Goal: Information Seeking & Learning: Find specific fact

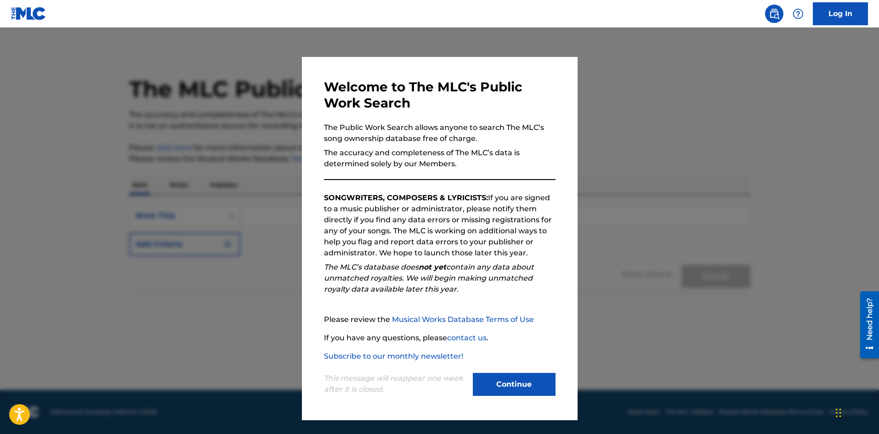
click at [521, 397] on div "Continue" at bounding box center [514, 385] width 83 height 25
click at [527, 389] on button "Continue" at bounding box center [514, 384] width 83 height 23
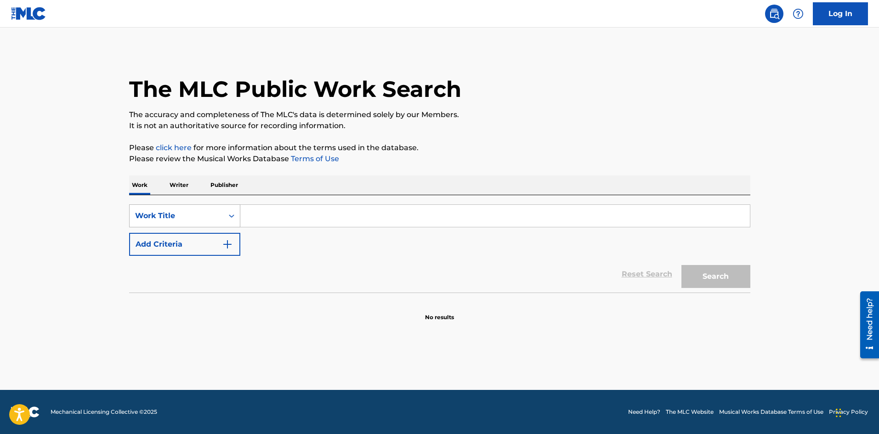
click at [236, 215] on div "Search Form" at bounding box center [231, 216] width 17 height 17
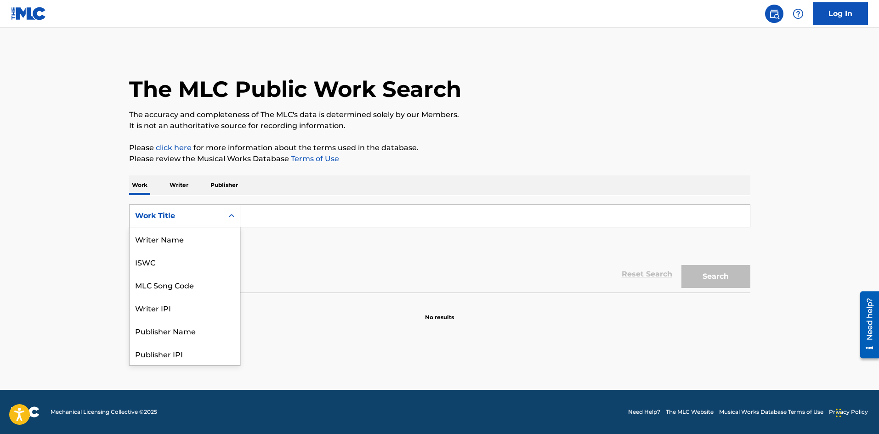
scroll to position [46, 0]
click at [189, 242] on div "MLC Song Code" at bounding box center [185, 238] width 110 height 23
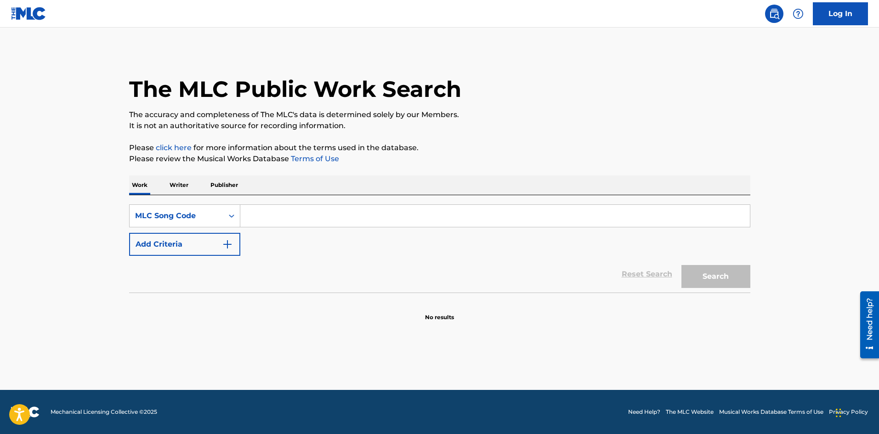
click at [265, 215] on input "Search Form" at bounding box center [494, 216] width 509 height 22
paste input "P22249"
type input "P22249"
click at [681, 265] on button "Search" at bounding box center [715, 276] width 69 height 23
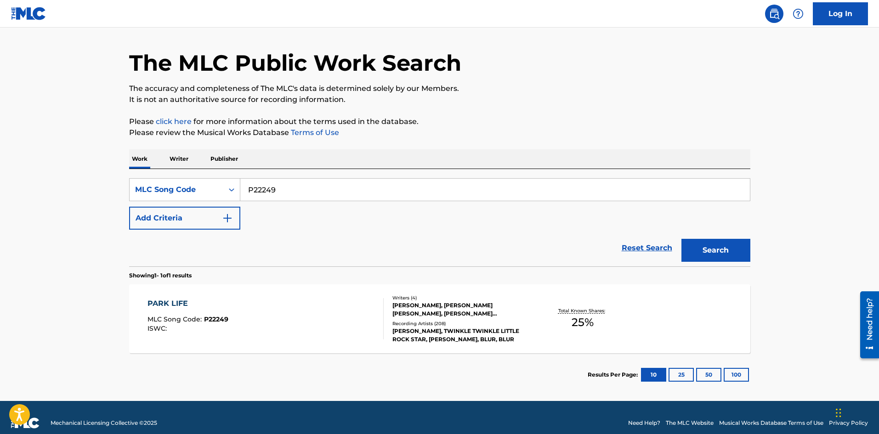
scroll to position [37, 0]
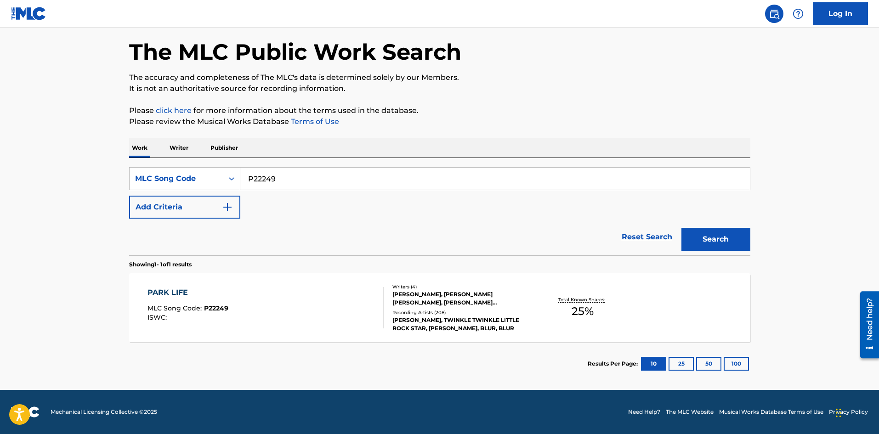
click at [440, 300] on div "[PERSON_NAME], [PERSON_NAME] [PERSON_NAME], [PERSON_NAME] [PERSON_NAME], [PERSO…" at bounding box center [461, 298] width 139 height 17
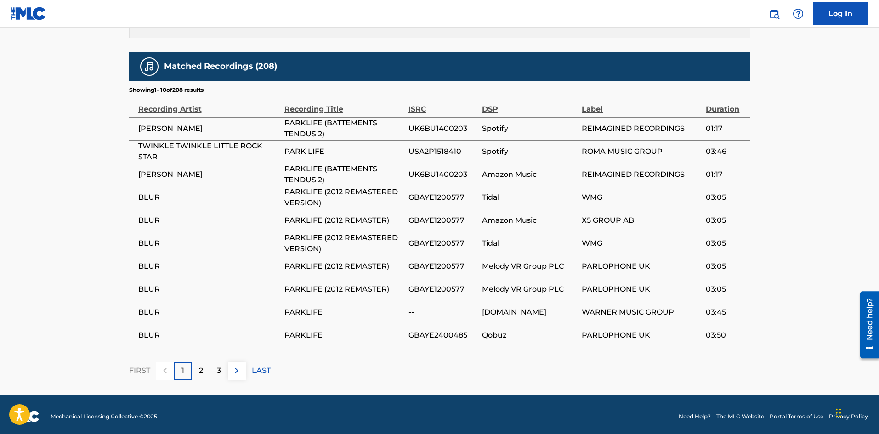
scroll to position [738, 0]
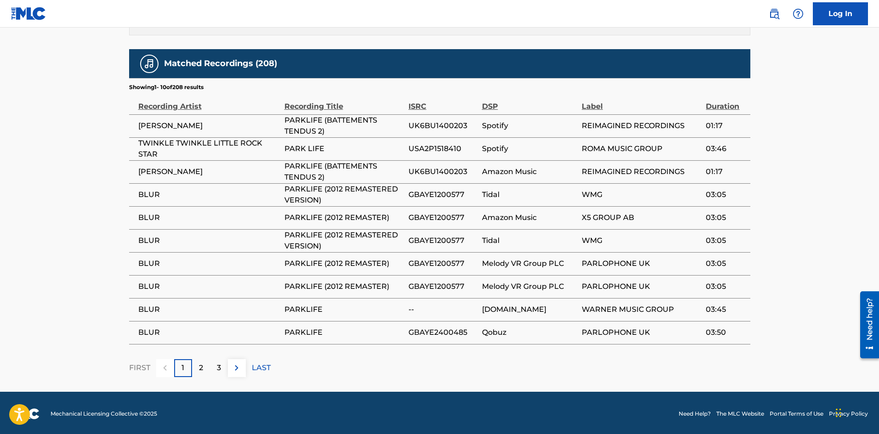
click at [201, 373] on div "2" at bounding box center [201, 368] width 18 height 18
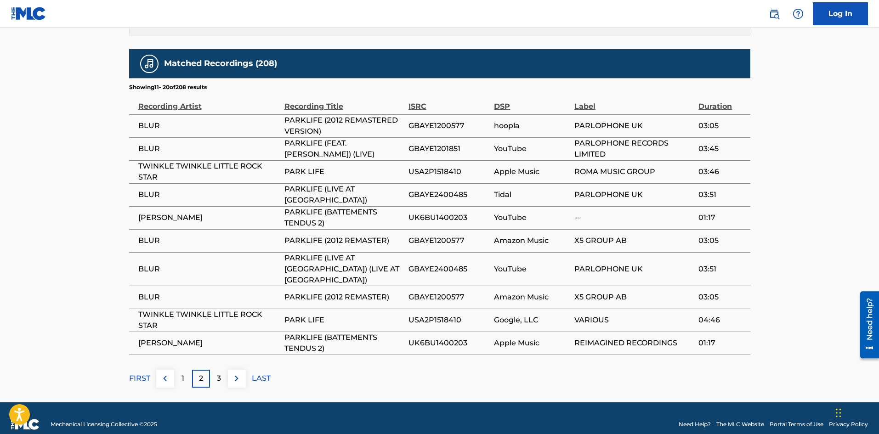
click at [217, 376] on p "3" at bounding box center [219, 378] width 4 height 11
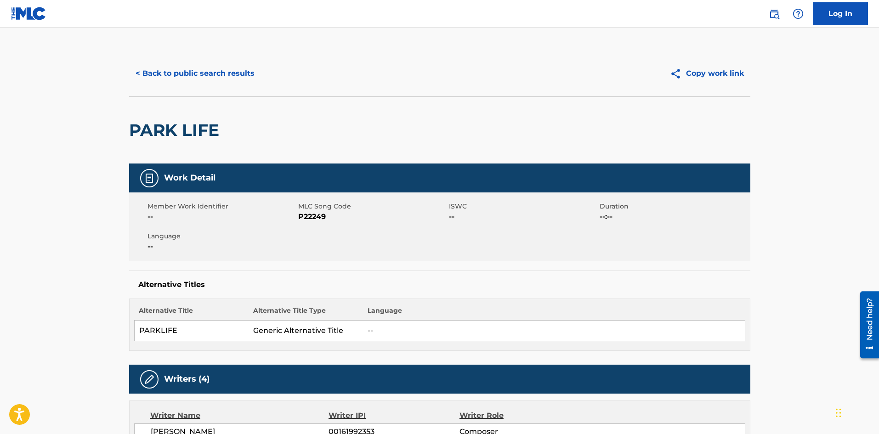
scroll to position [0, 0]
click at [224, 70] on button "< Back to public search results" at bounding box center [195, 73] width 132 height 23
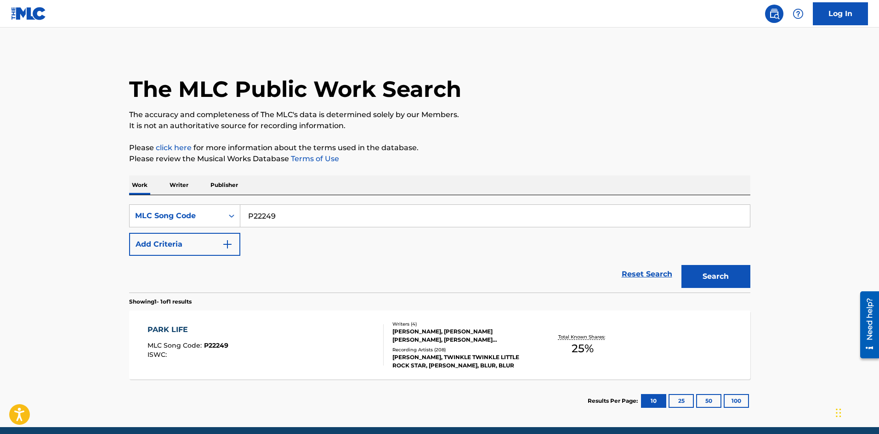
scroll to position [13, 0]
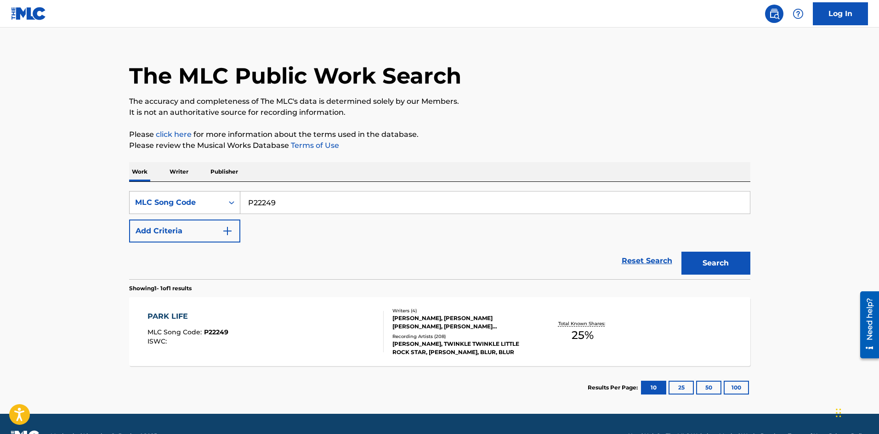
click at [232, 200] on icon "Search Form" at bounding box center [231, 202] width 9 height 9
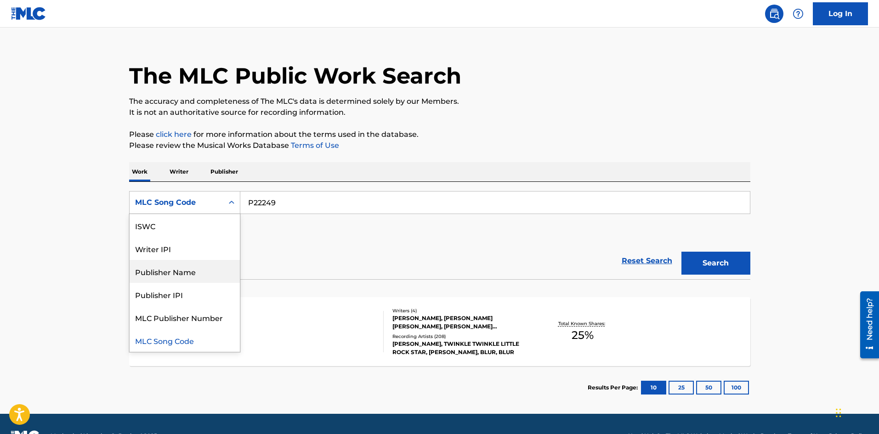
scroll to position [0, 0]
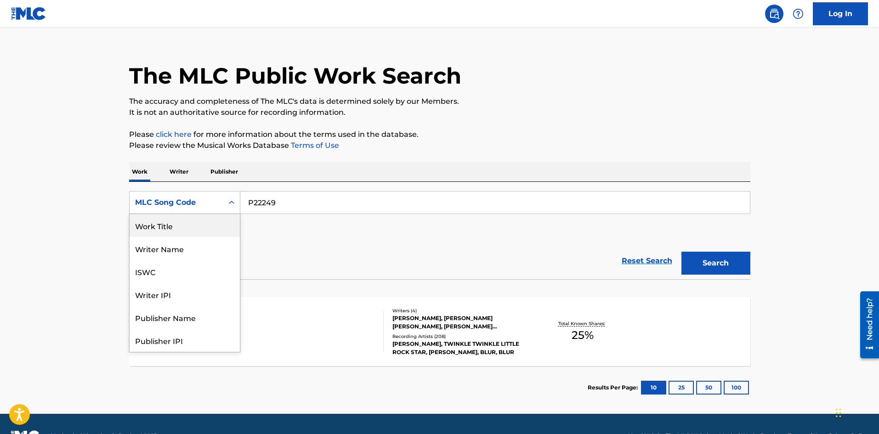
click at [203, 224] on div "Work Title" at bounding box center [185, 225] width 110 height 23
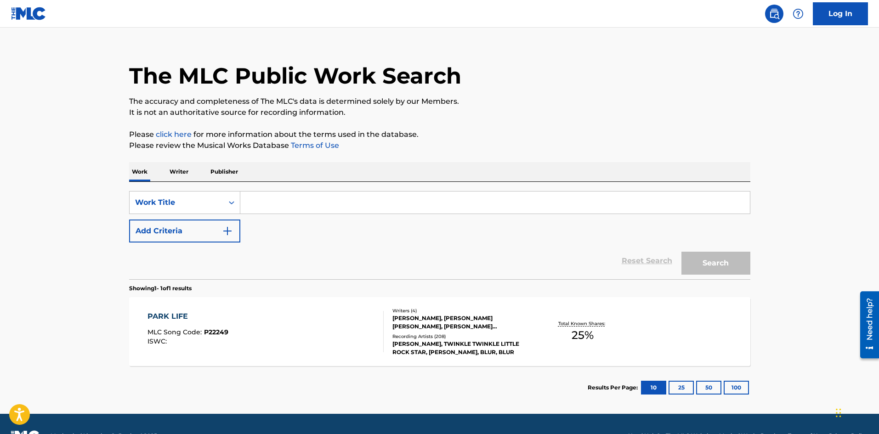
click at [269, 201] on input "Search Form" at bounding box center [494, 203] width 509 height 22
paste input "Given The Dog A Bone"
type input "Given The Dog A Bone"
click at [711, 269] on button "Search" at bounding box center [715, 263] width 69 height 23
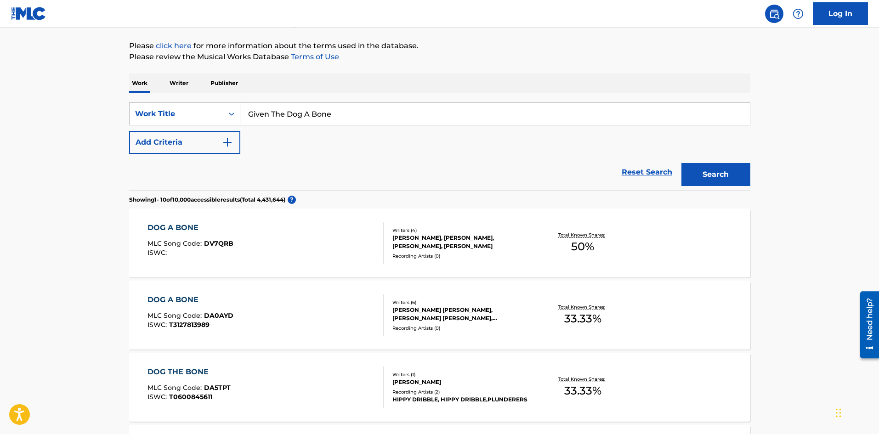
scroll to position [92, 0]
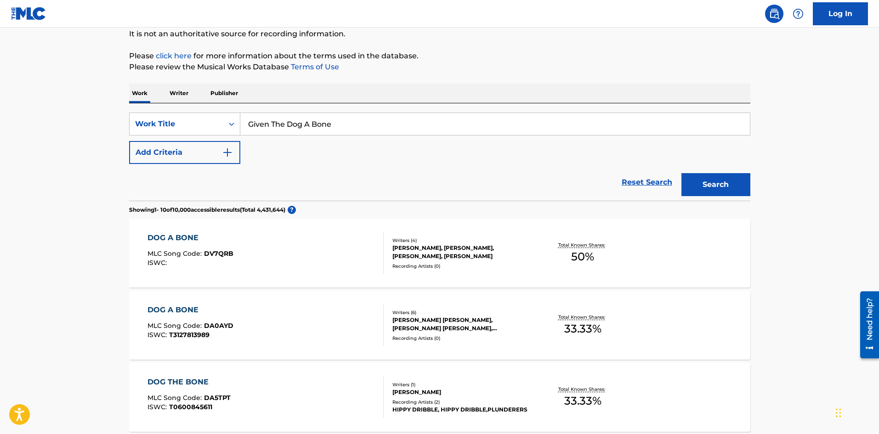
click at [229, 151] on img "Search Form" at bounding box center [227, 152] width 11 height 11
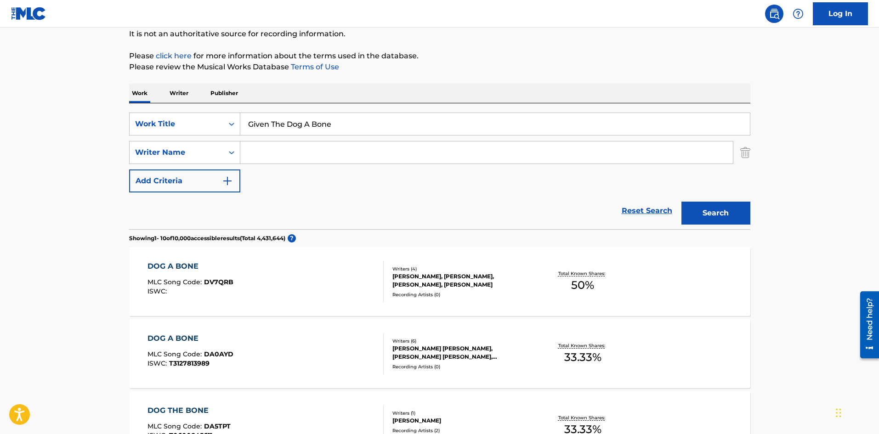
click at [260, 153] on input "Search Form" at bounding box center [486, 152] width 492 height 22
click at [257, 158] on input "jo=hnson" at bounding box center [486, 152] width 492 height 22
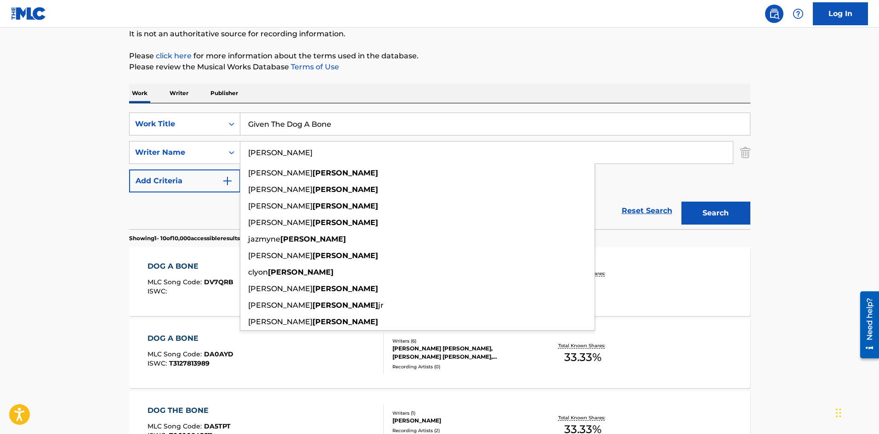
type input "[PERSON_NAME]"
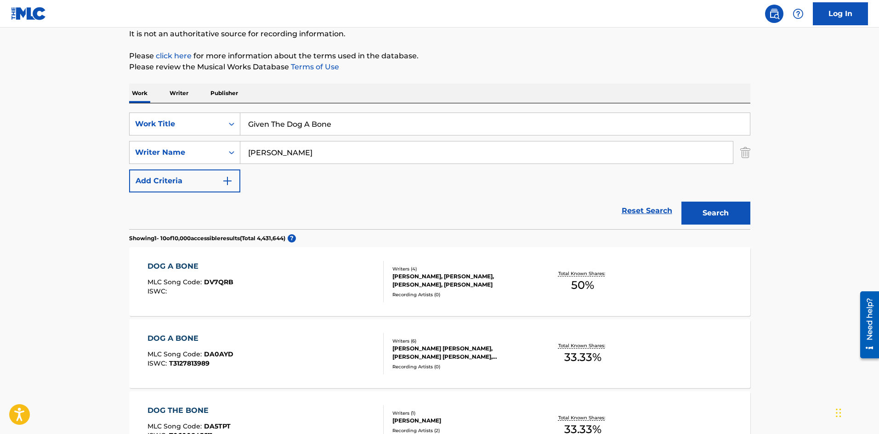
click at [718, 218] on button "Search" at bounding box center [715, 213] width 69 height 23
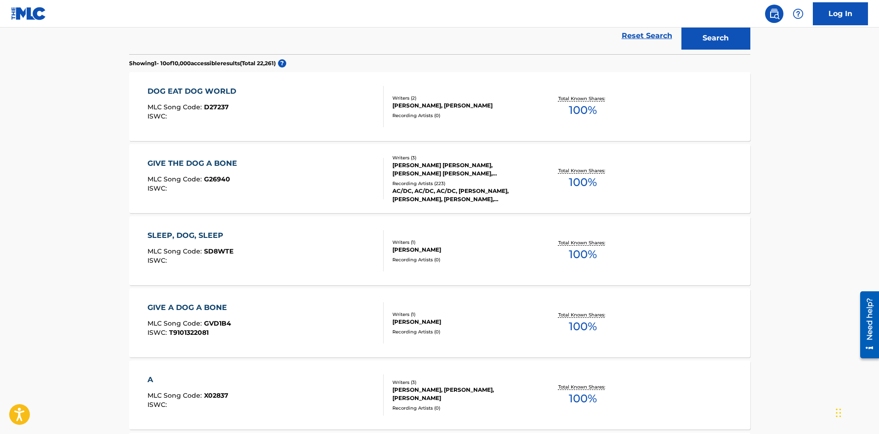
scroll to position [276, 0]
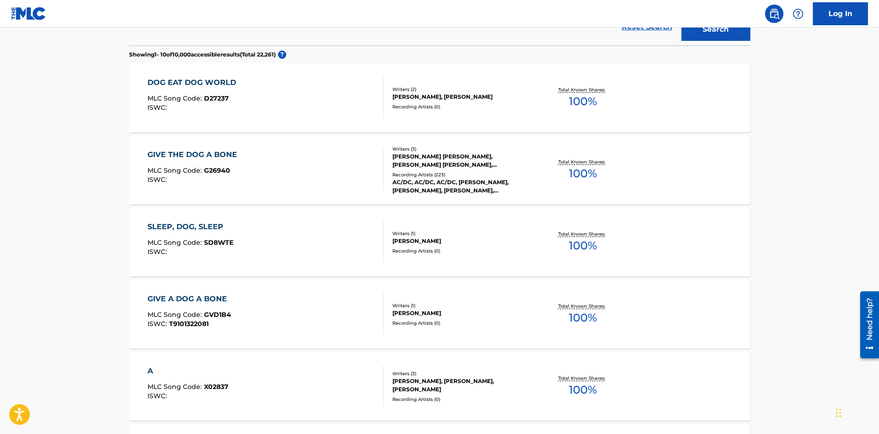
click at [205, 156] on div "GIVE THE DOG A BONE" at bounding box center [194, 154] width 94 height 11
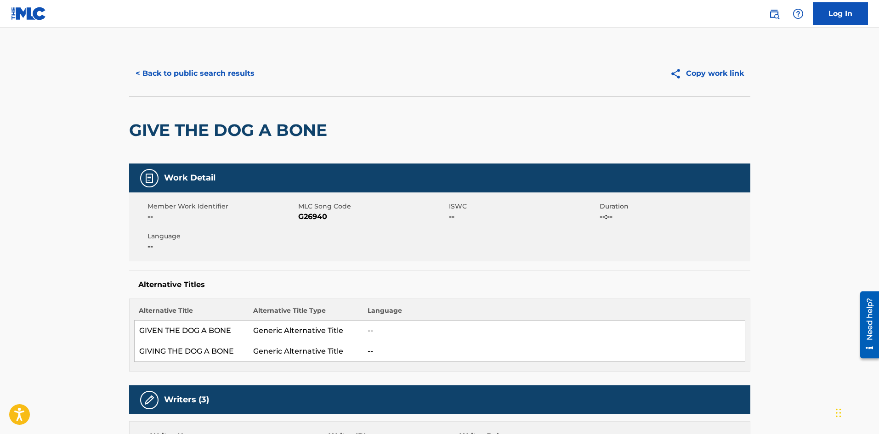
click at [204, 68] on button "< Back to public search results" at bounding box center [195, 73] width 132 height 23
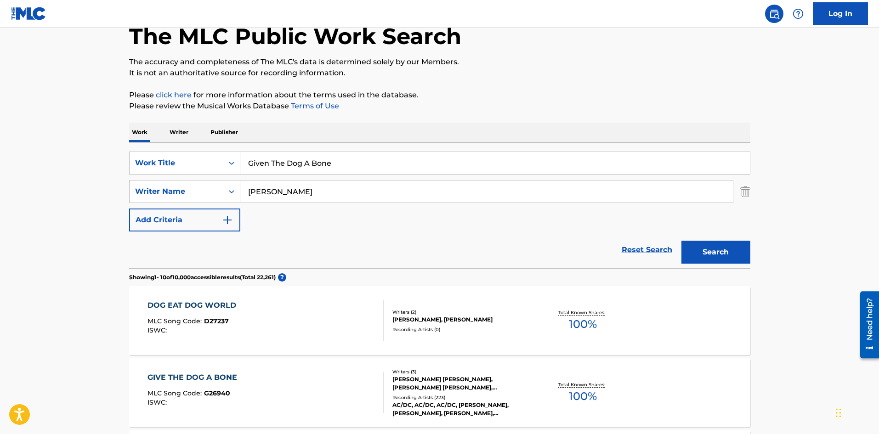
scroll to position [52, 0]
drag, startPoint x: 361, startPoint y: 161, endPoint x: 168, endPoint y: 158, distance: 193.0
click at [168, 158] on div "SearchWithCriteriad0089161-fb2c-4477-b513-1c4439bfab04 Work Title Given The Dog…" at bounding box center [439, 163] width 621 height 23
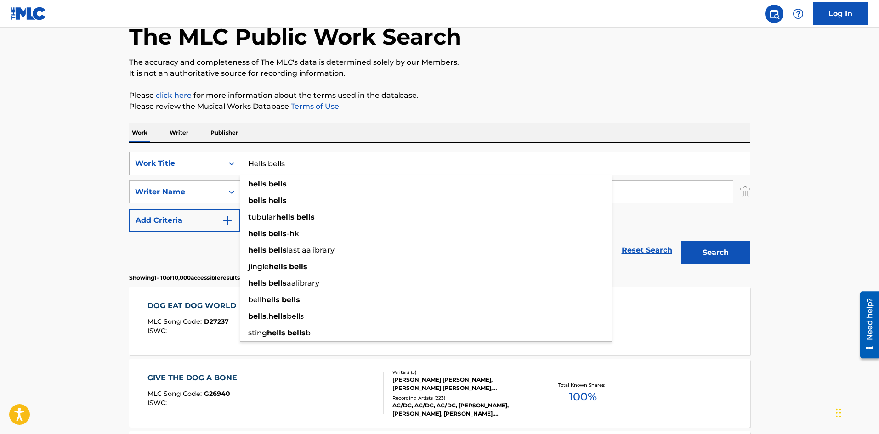
type input "Hells bells"
click at [681, 241] on button "Search" at bounding box center [715, 252] width 69 height 23
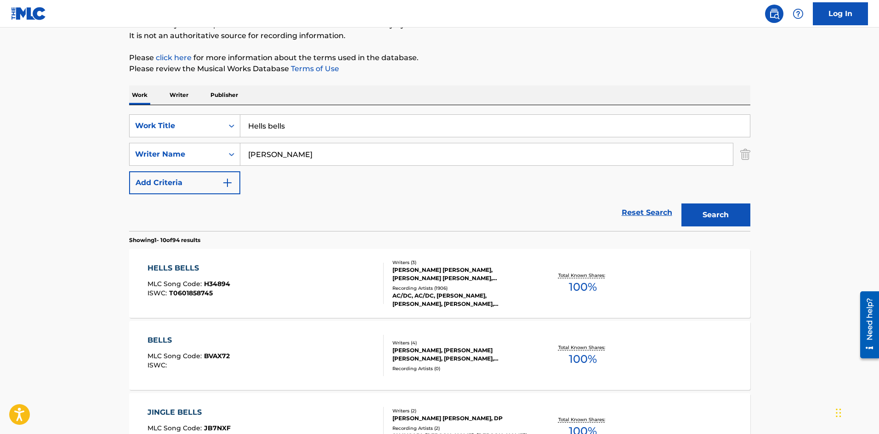
scroll to position [92, 0]
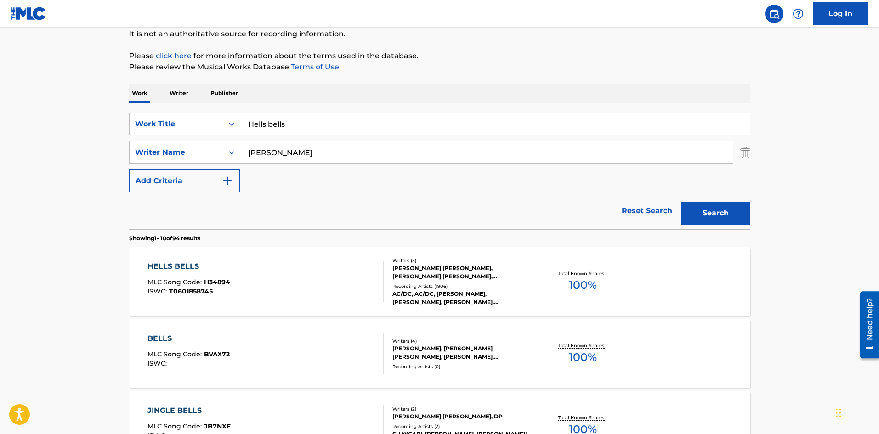
click at [232, 263] on div "HELLS BELLS MLC Song Code : H34894 ISWC : T0601858745" at bounding box center [265, 281] width 236 height 41
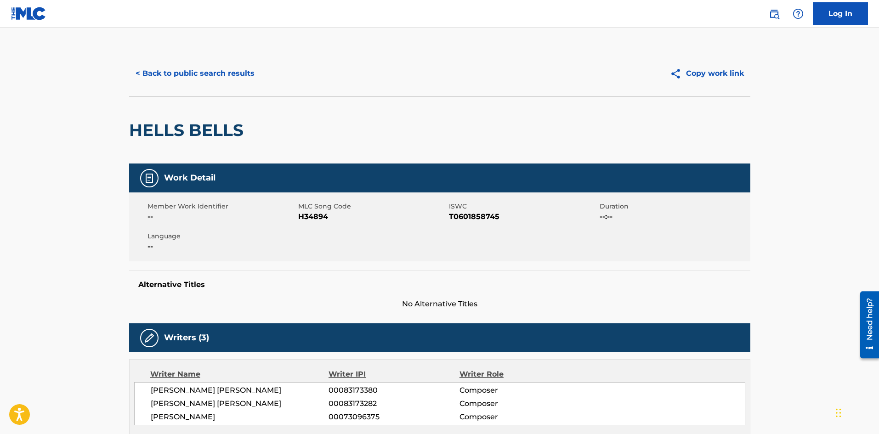
click at [217, 68] on button "< Back to public search results" at bounding box center [195, 73] width 132 height 23
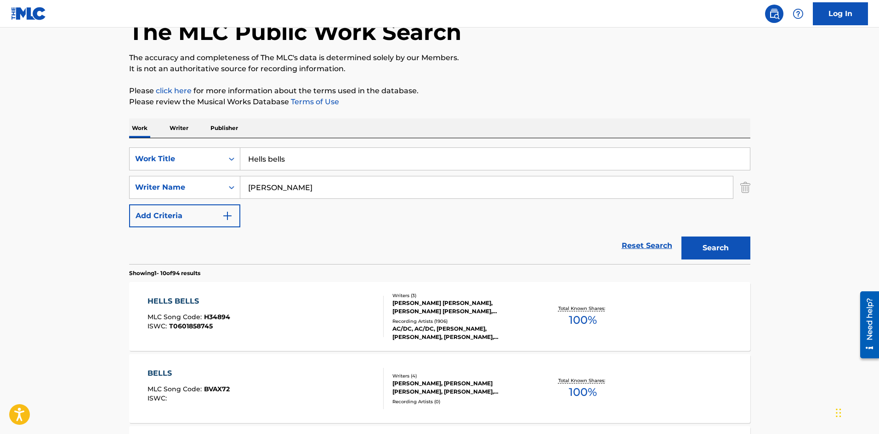
scroll to position [46, 0]
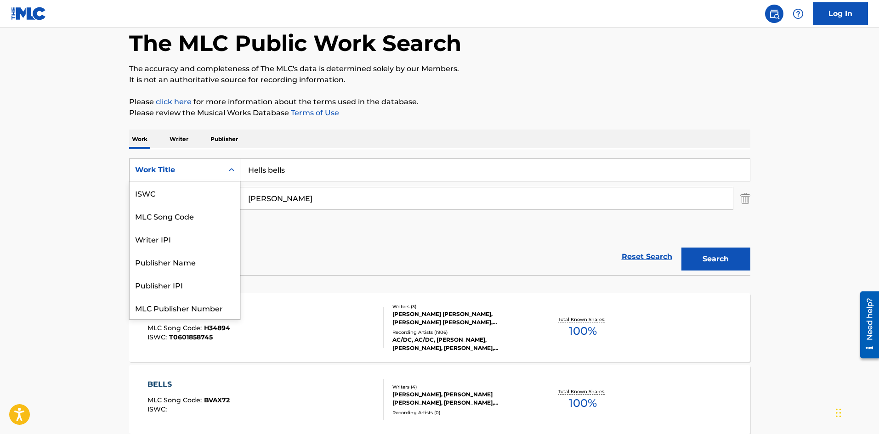
click at [218, 164] on div "Work Title" at bounding box center [177, 169] width 94 height 17
click at [203, 199] on div "MLC Song Code" at bounding box center [185, 192] width 110 height 23
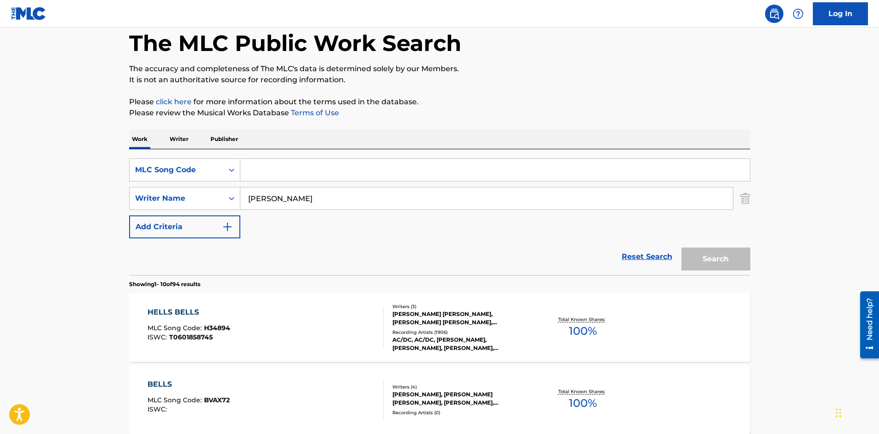
click at [302, 175] on input "Search Form" at bounding box center [494, 170] width 509 height 22
paste input "Y47240"
type input "Y47240"
click at [740, 199] on img "Search Form" at bounding box center [745, 198] width 10 height 23
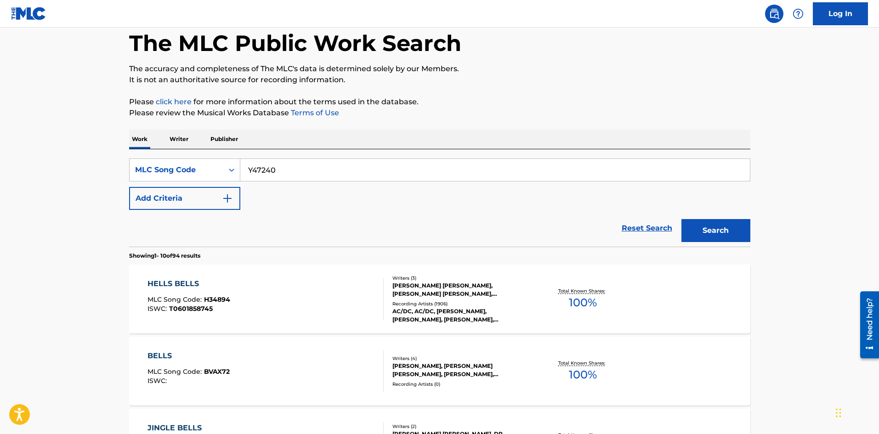
click at [722, 232] on button "Search" at bounding box center [715, 230] width 69 height 23
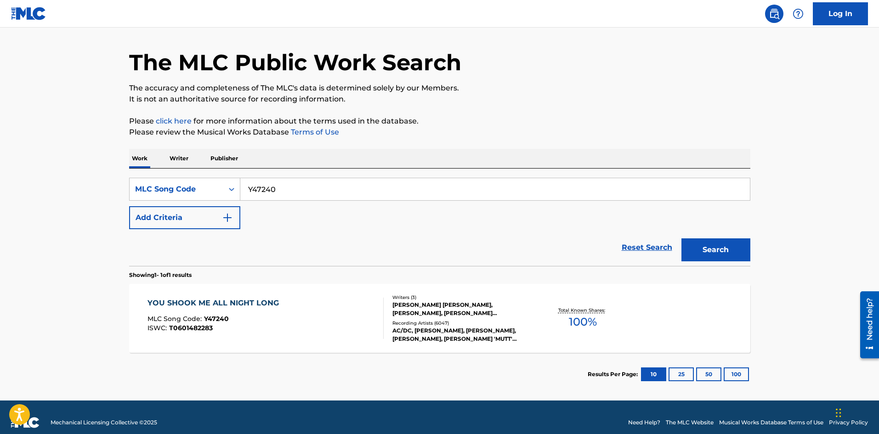
scroll to position [37, 0]
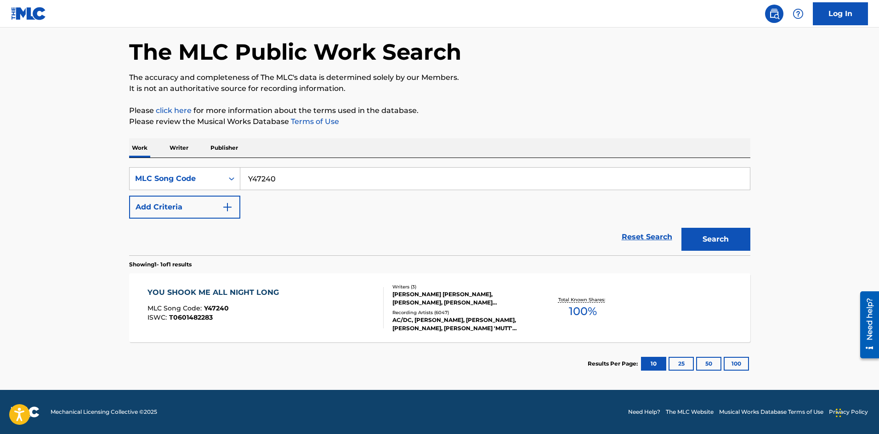
click at [266, 291] on div "YOU SHOOK ME ALL NIGHT LONG" at bounding box center [215, 292] width 136 height 11
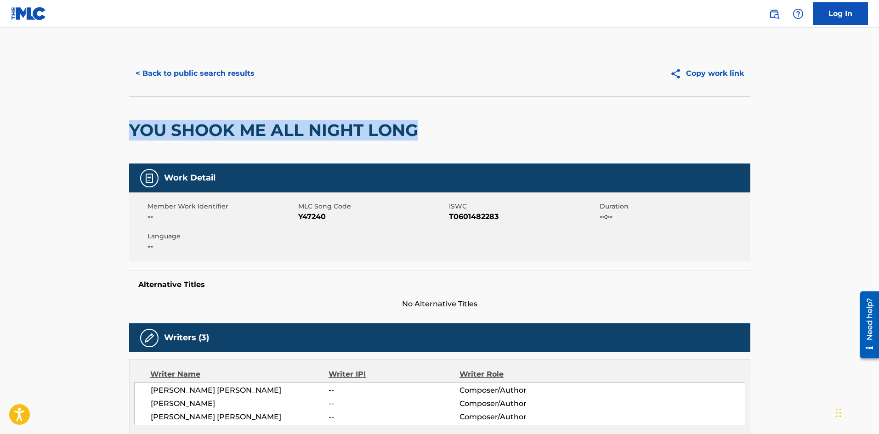
drag, startPoint x: 425, startPoint y: 128, endPoint x: 123, endPoint y: 135, distance: 302.4
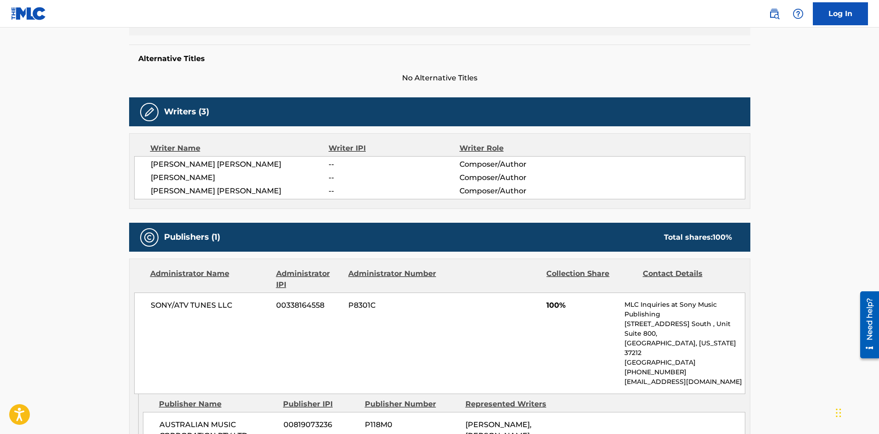
scroll to position [276, 0]
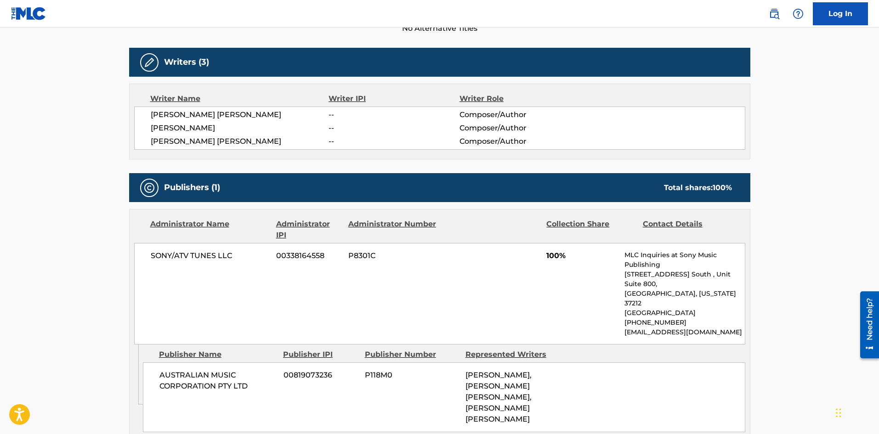
copy h2 "YOU SHOOK ME ALL NIGHT LONG"
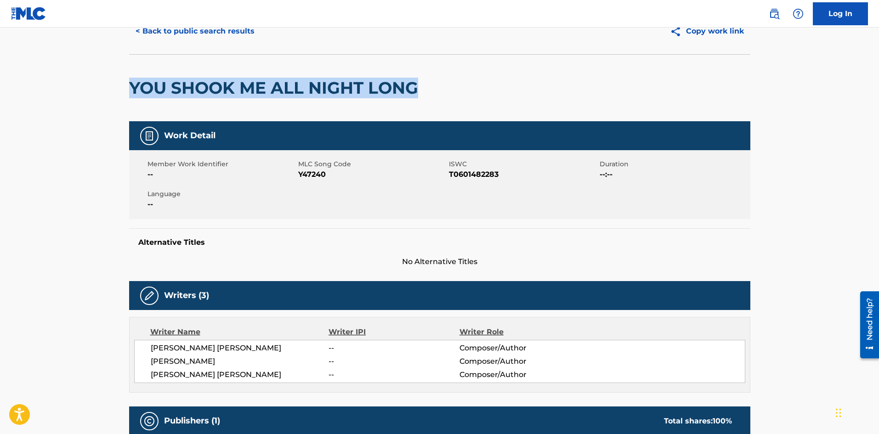
scroll to position [0, 0]
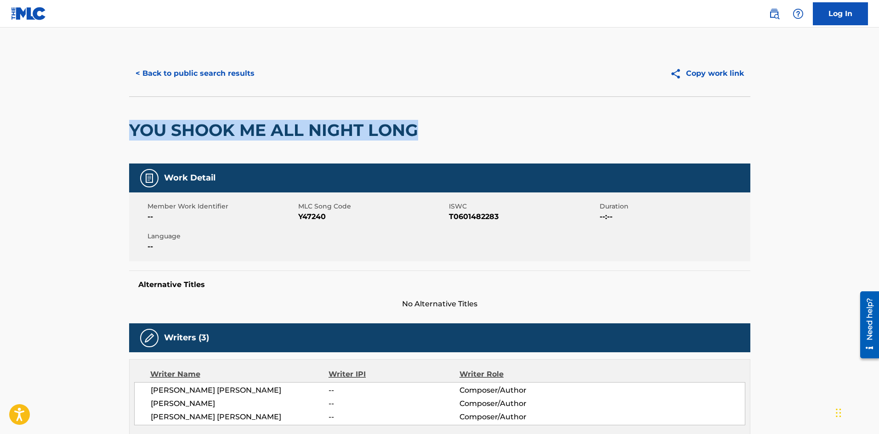
click at [203, 77] on button "< Back to public search results" at bounding box center [195, 73] width 132 height 23
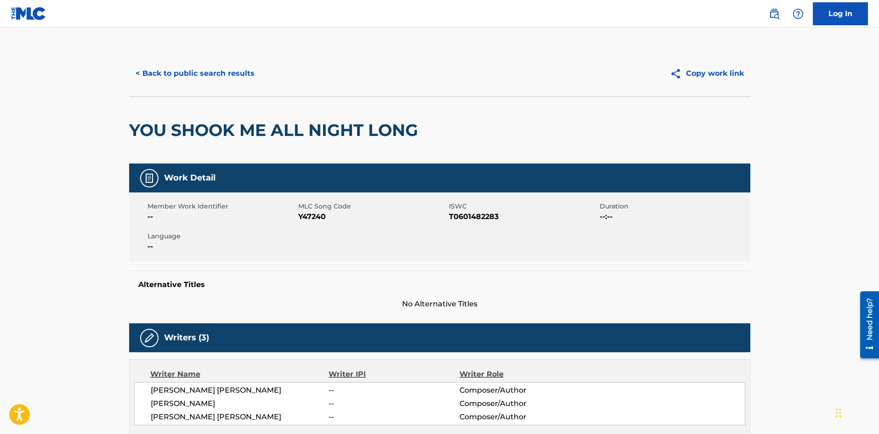
scroll to position [13, 0]
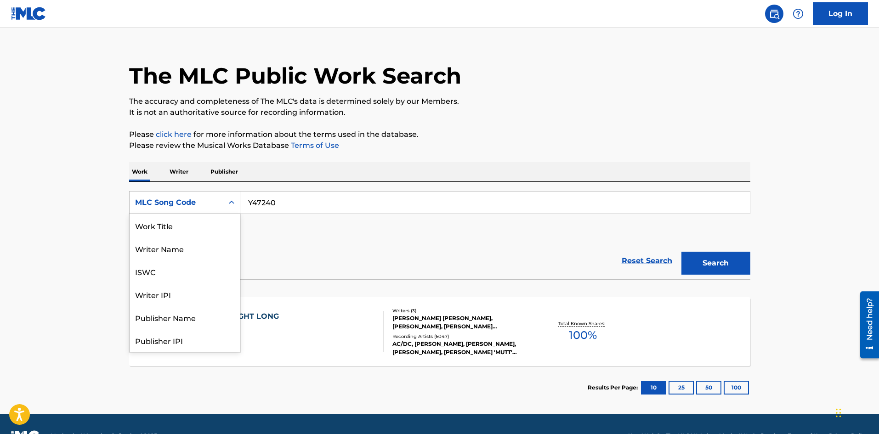
click at [233, 203] on icon "Search Form" at bounding box center [232, 202] width 6 height 3
click at [647, 255] on link "Reset Search" at bounding box center [647, 261] width 60 height 20
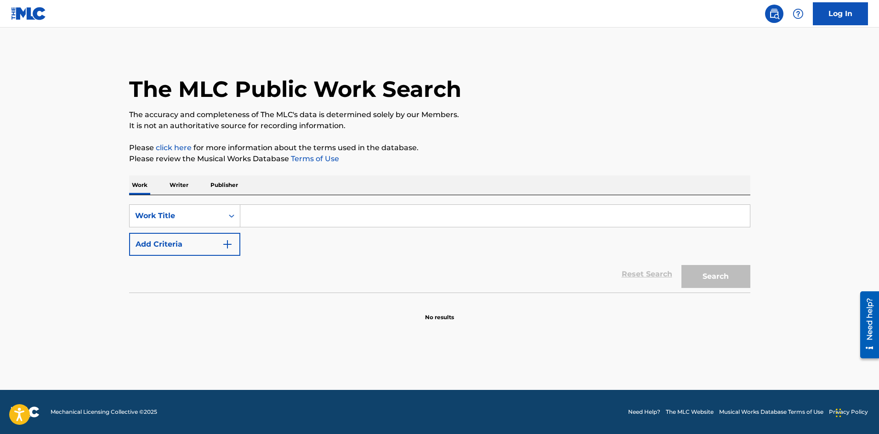
scroll to position [0, 0]
click at [271, 216] on input "Search Form" at bounding box center [494, 216] width 509 height 22
paste input "YOU SHOOK ME ALL NIGHT LONG"
type input "YOU SHOOK ME ALL NIGHT LONG"
click at [681, 265] on button "Search" at bounding box center [715, 276] width 69 height 23
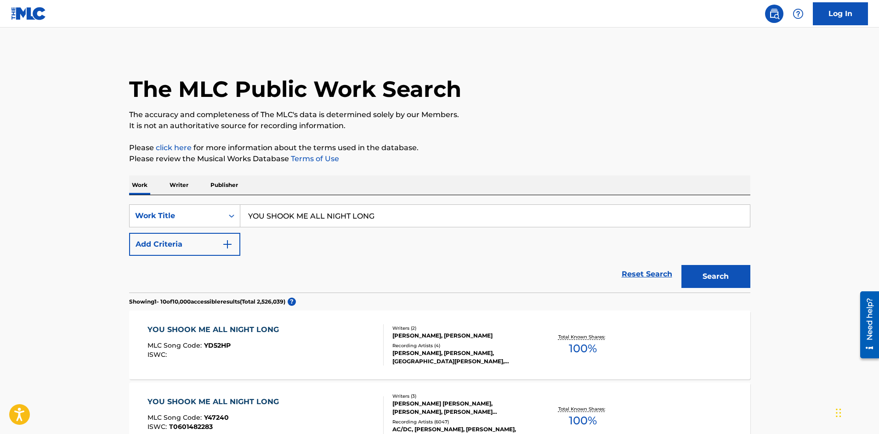
click at [510, 300] on section "Showing 1 - 10 of 10,000 accessible results (Total 2,526,039 ) ?" at bounding box center [439, 299] width 621 height 13
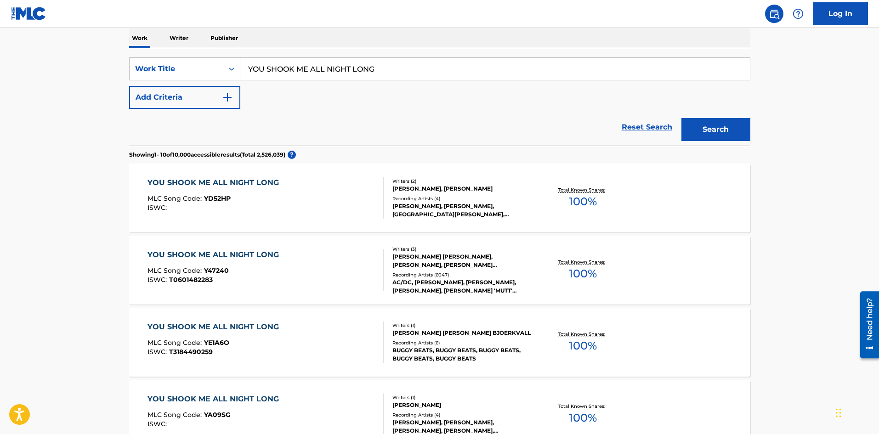
scroll to position [138, 0]
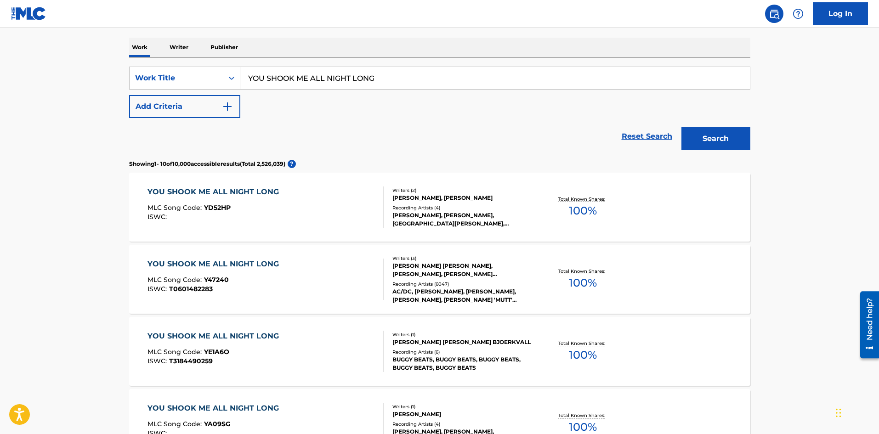
click at [417, 268] on div "[PERSON_NAME] [PERSON_NAME], [PERSON_NAME], [PERSON_NAME] [PERSON_NAME]" at bounding box center [461, 270] width 139 height 17
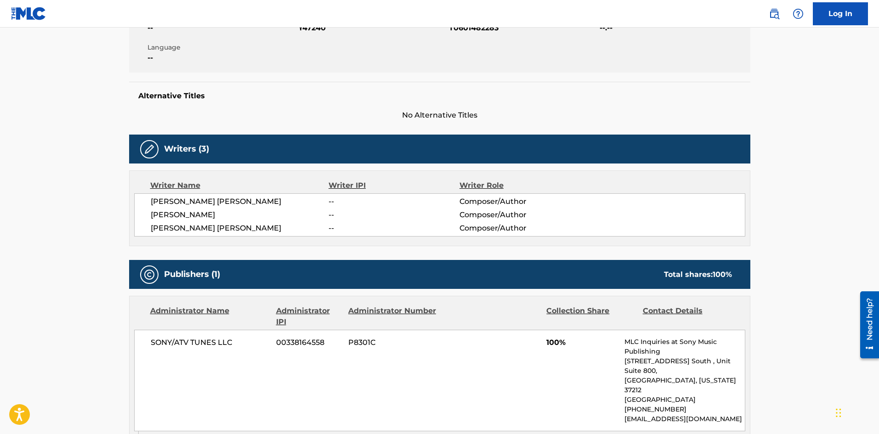
scroll to position [230, 0]
